Goal: Register for event/course

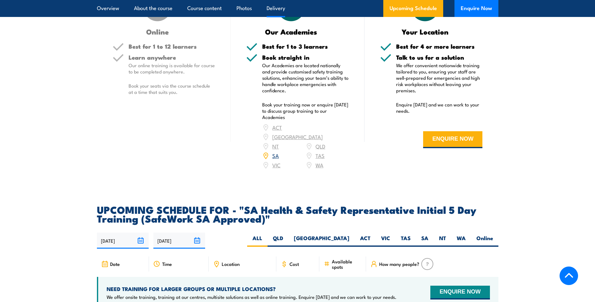
scroll to position [879, 0]
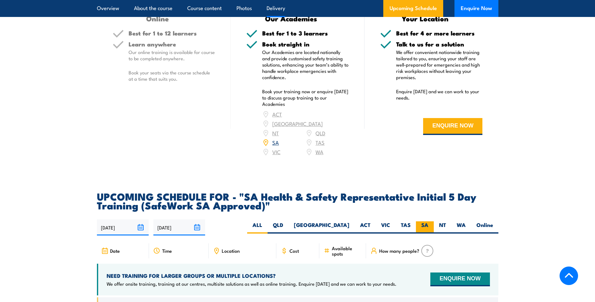
click at [425, 234] on label "SA" at bounding box center [425, 227] width 18 height 12
click at [429, 225] on input "SA" at bounding box center [431, 223] width 4 height 4
radio input "true"
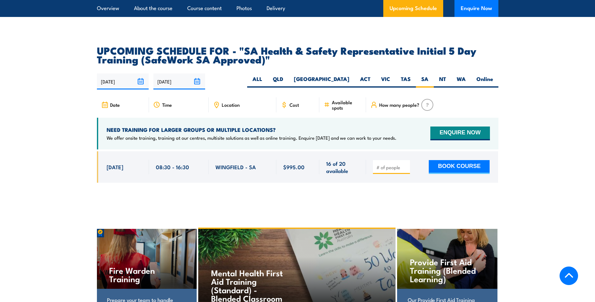
scroll to position [1036, 0]
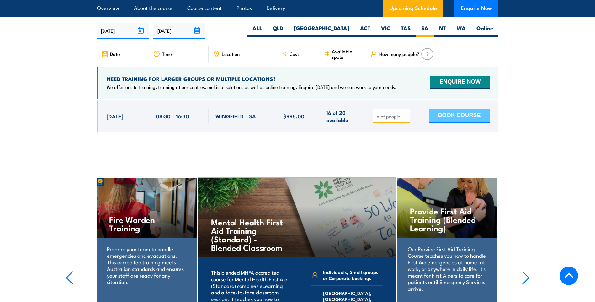
click at [467, 122] on button "BOOK COURSE" at bounding box center [459, 116] width 61 height 14
type input "1"
click at [405, 120] on input "1" at bounding box center [392, 116] width 31 height 6
click at [452, 120] on button "BOOK COURSE" at bounding box center [459, 116] width 61 height 14
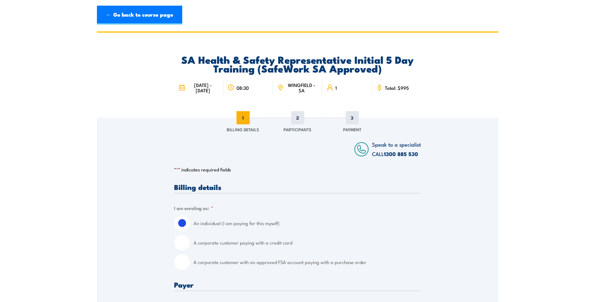
click at [184, 264] on input "A corporate customer with an approved FSA account paying with a purchase order" at bounding box center [182, 262] width 16 height 16
radio input "true"
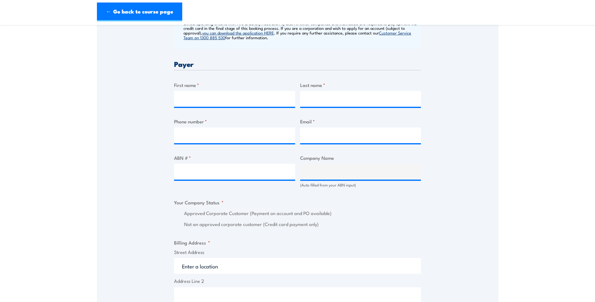
scroll to position [283, 0]
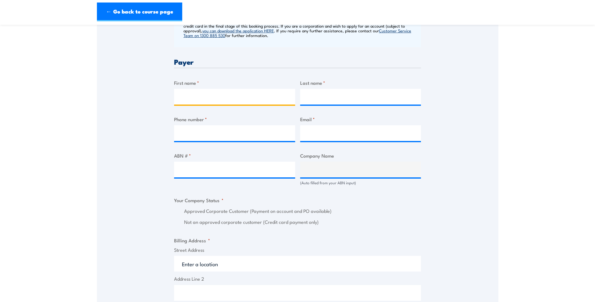
click at [245, 95] on input "First name *" at bounding box center [234, 97] width 121 height 16
type input "[PERSON_NAME]"
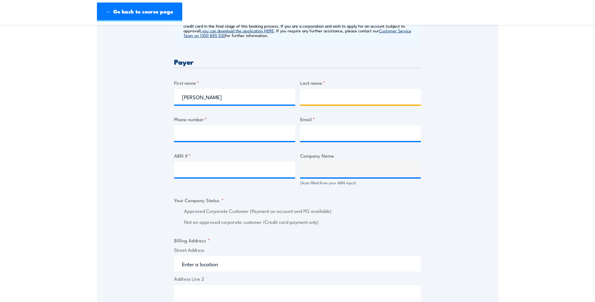
type input "Tuck"
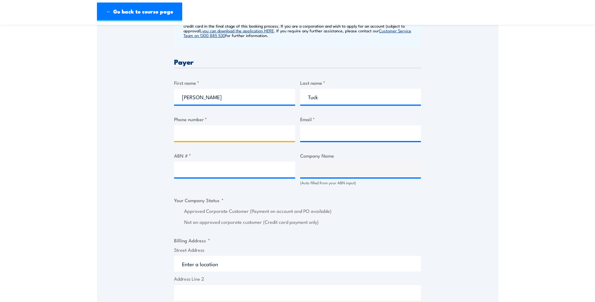
type input "0407312150"
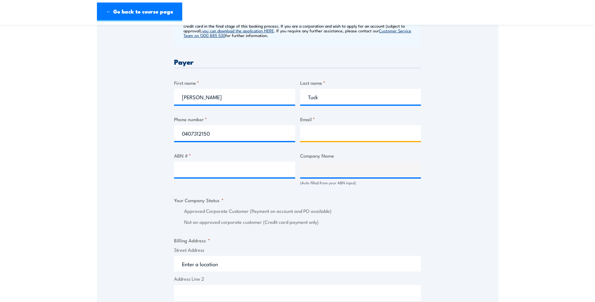
type input "[PERSON_NAME][EMAIL_ADDRESS][PERSON_NAME][DOMAIN_NAME]"
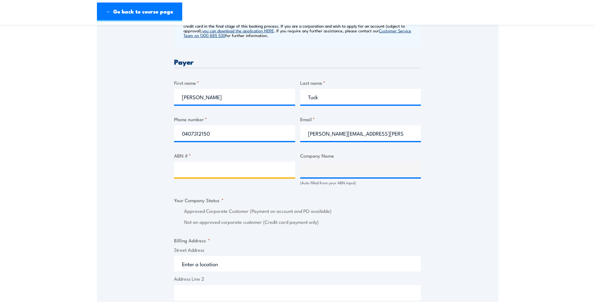
click at [220, 169] on input "ABN # *" at bounding box center [234, 170] width 121 height 16
click at [203, 176] on input "ABN # *" at bounding box center [234, 170] width 121 height 16
paste input "51 603 146 676"
type input "51 603 146 676"
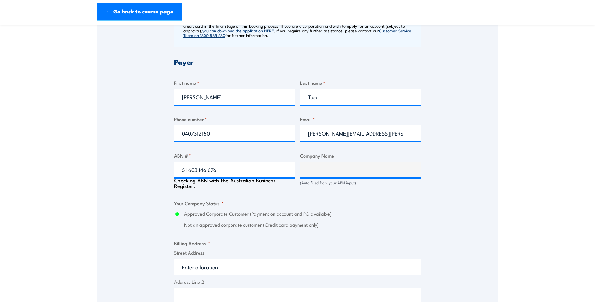
type input "VENTIA PTY LIMITED"
radio input "true"
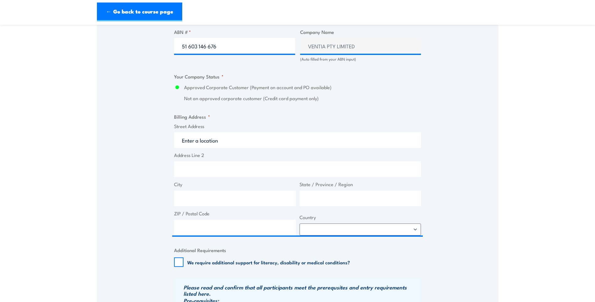
scroll to position [408, 0]
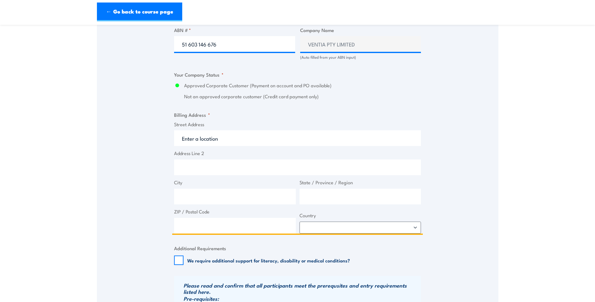
click at [240, 134] on input "Street Address" at bounding box center [297, 138] width 247 height 16
type input "Bld 409"
type input "[GEOGRAPHIC_DATA]"
type input "5111"
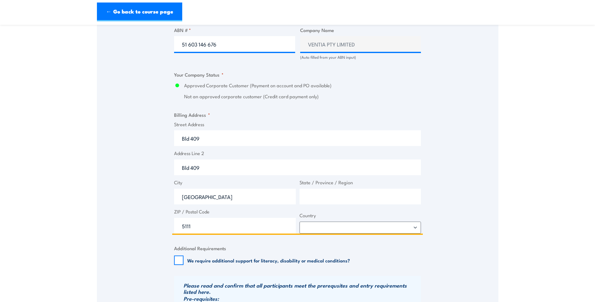
click at [337, 202] on input "State / Province / Region" at bounding box center [361, 197] width 122 height 16
click at [334, 198] on input "State / Province / Region" at bounding box center [361, 197] width 122 height 16
type input "SA"
click at [331, 228] on select "[GEOGRAPHIC_DATA] [GEOGRAPHIC_DATA] [GEOGRAPHIC_DATA] [US_STATE] [GEOGRAPHIC_DA…" at bounding box center [361, 228] width 122 height 12
select select "[GEOGRAPHIC_DATA]"
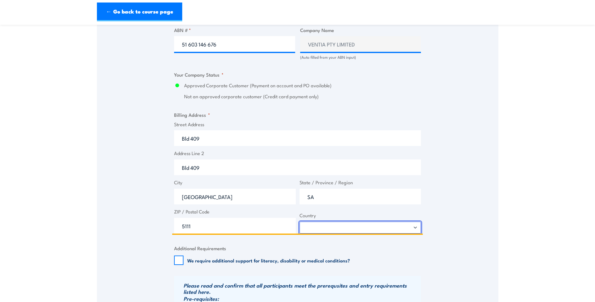
click at [300, 222] on select "[GEOGRAPHIC_DATA] [GEOGRAPHIC_DATA] [GEOGRAPHIC_DATA] [US_STATE] [GEOGRAPHIC_DA…" at bounding box center [361, 228] width 122 height 12
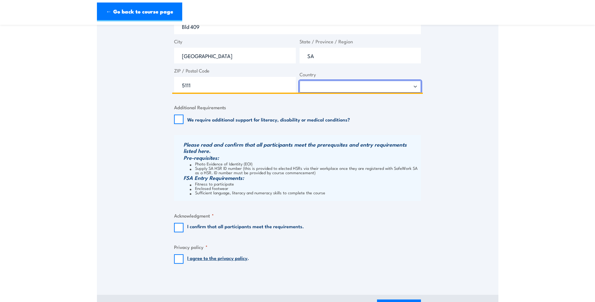
scroll to position [565, 0]
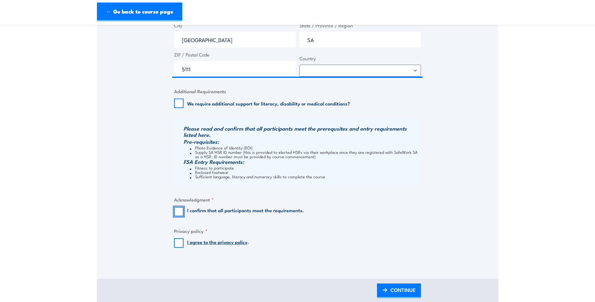
click at [179, 212] on input "I confirm that all participants meet the requirements." at bounding box center [178, 211] width 9 height 9
checkbox input "true"
click at [178, 246] on input "I agree to the privacy policy ." at bounding box center [178, 242] width 9 height 9
checkbox input "true"
click at [412, 290] on span "CONTINUE" at bounding box center [403, 290] width 25 height 17
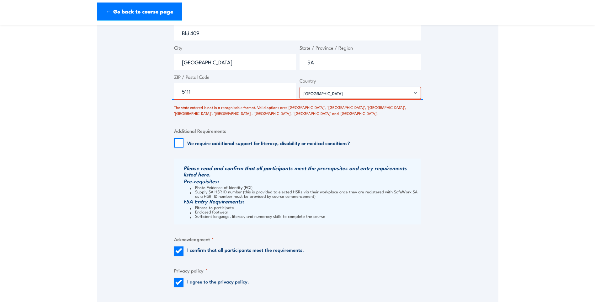
scroll to position [556, 0]
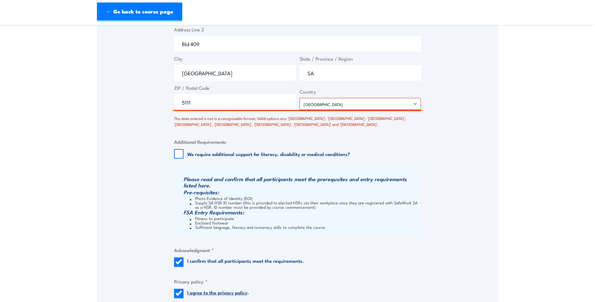
click at [394, 72] on input "SA" at bounding box center [361, 73] width 122 height 16
drag, startPoint x: 329, startPoint y: 73, endPoint x: 276, endPoint y: 73, distance: 53.1
click at [276, 73] on div "Street Address Bld 409 Address Line 2 Bld 409 City [GEOGRAPHIC_DATA] State / Pr…" at bounding box center [297, 53] width 251 height 113
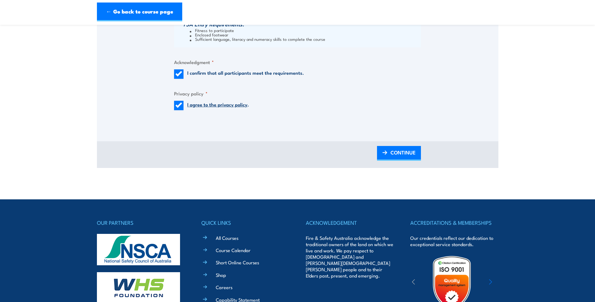
scroll to position [745, 0]
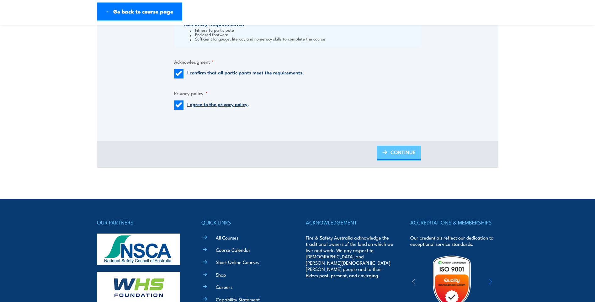
type input "[GEOGRAPHIC_DATA]"
click at [392, 156] on span "CONTINUE" at bounding box center [403, 152] width 25 height 17
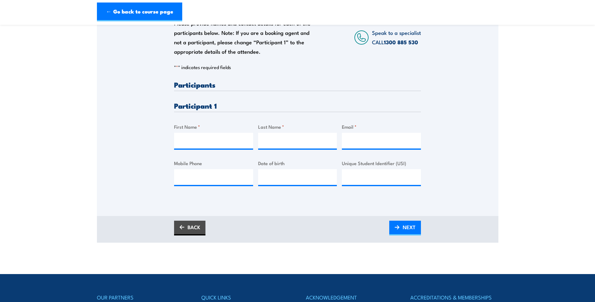
scroll to position [126, 0]
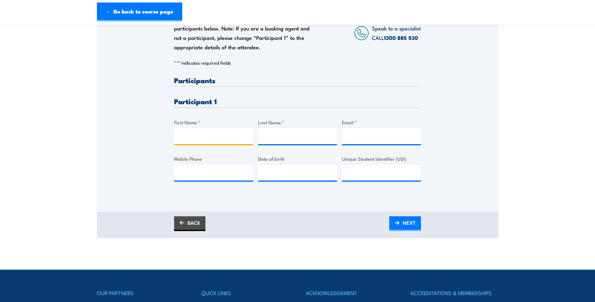
click at [224, 134] on input "First Name *" at bounding box center [213, 136] width 79 height 16
type input "[PERSON_NAME]"
type input "Tuck"
type input "[PERSON_NAME][EMAIL_ADDRESS][PERSON_NAME][DOMAIN_NAME]"
type input "0407312150"
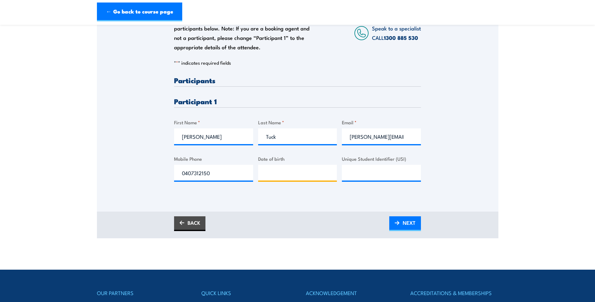
type input "__/__/____"
click at [286, 169] on input "__/__/____" at bounding box center [297, 173] width 79 height 16
drag, startPoint x: 434, startPoint y: 225, endPoint x: 416, endPoint y: 225, distance: 17.6
click at [434, 225] on div "BACK NEXT" at bounding box center [298, 225] width 402 height 27
click at [413, 225] on span "NEXT" at bounding box center [409, 222] width 13 height 17
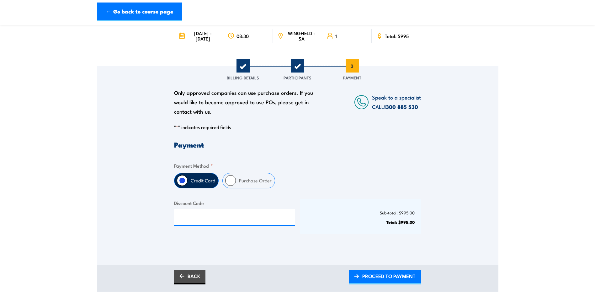
scroll to position [63, 0]
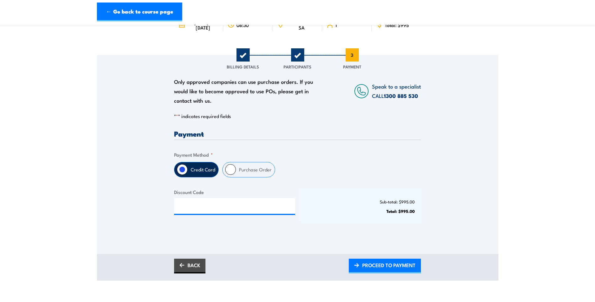
click at [240, 168] on label "Purchase Order" at bounding box center [255, 169] width 39 height 15
click at [236, 168] on input "Purchase Order" at bounding box center [230, 169] width 11 height 11
radio input "true"
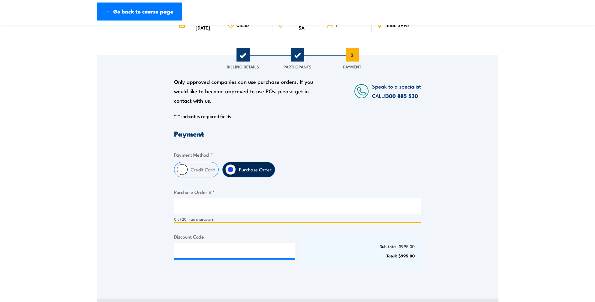
click at [312, 212] on input "Purchase Order # *" at bounding box center [297, 206] width 247 height 16
